Goal: Transaction & Acquisition: Download file/media

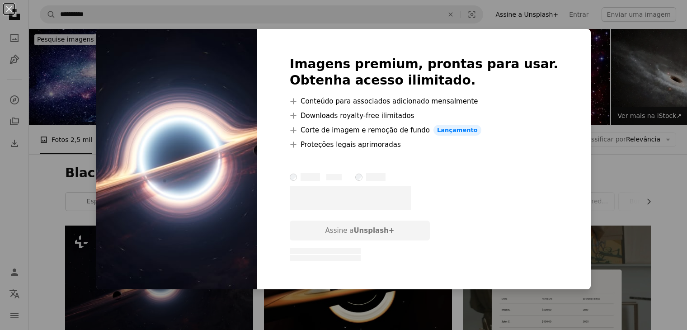
scroll to position [45, 0]
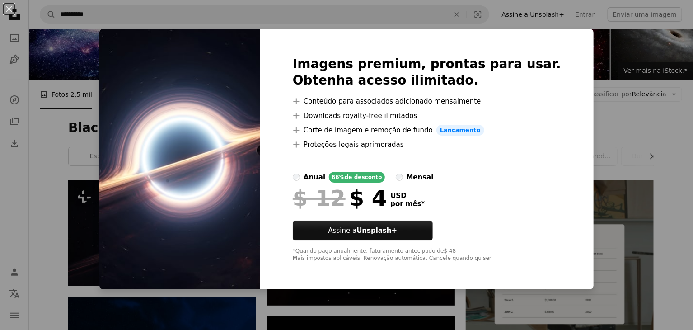
click at [567, 12] on div "An X shape Imagens premium, prontas para usar. Obtenha acesso ilimitado. A plus…" at bounding box center [346, 165] width 693 height 330
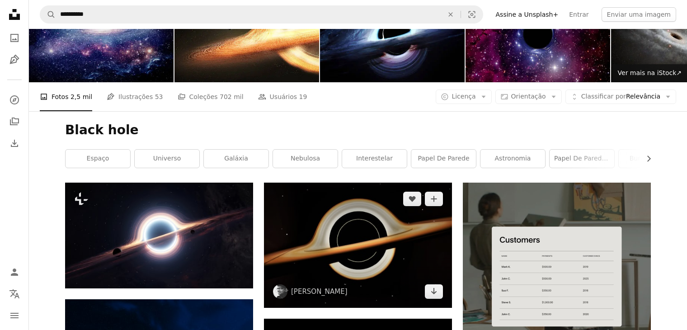
scroll to position [45, 0]
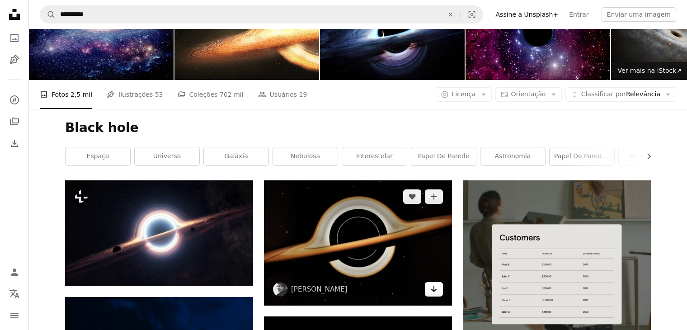
click at [427, 287] on link "Arrow pointing down" at bounding box center [434, 289] width 18 height 14
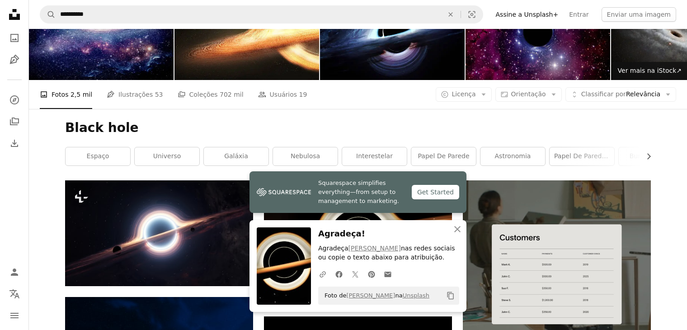
click at [399, 125] on h1 "Black hole" at bounding box center [357, 128] width 585 height 16
click at [455, 234] on icon "An X shape" at bounding box center [457, 229] width 11 height 11
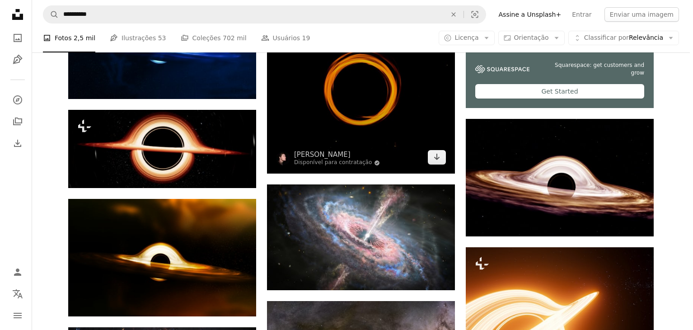
scroll to position [361, 0]
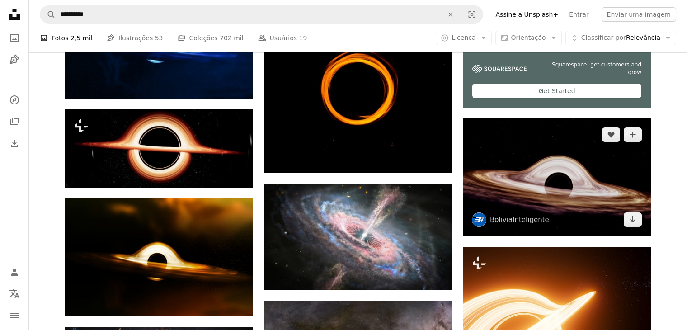
click at [630, 226] on img at bounding box center [557, 176] width 188 height 117
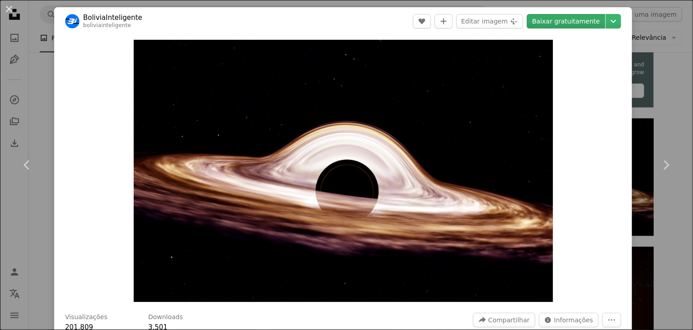
click at [545, 19] on link "Baixar gratuitamente" at bounding box center [566, 21] width 79 height 14
